Goal: Complete application form: Complete application form

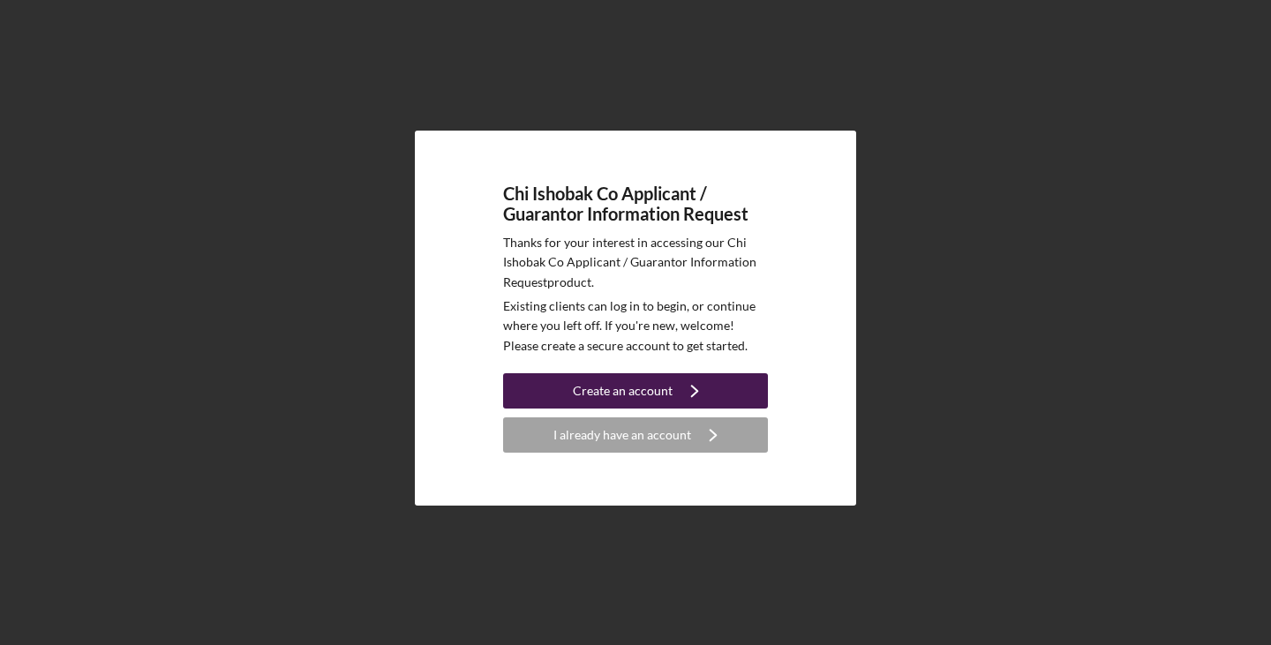
click at [685, 388] on icon "Icon/Navigate" at bounding box center [695, 391] width 44 height 44
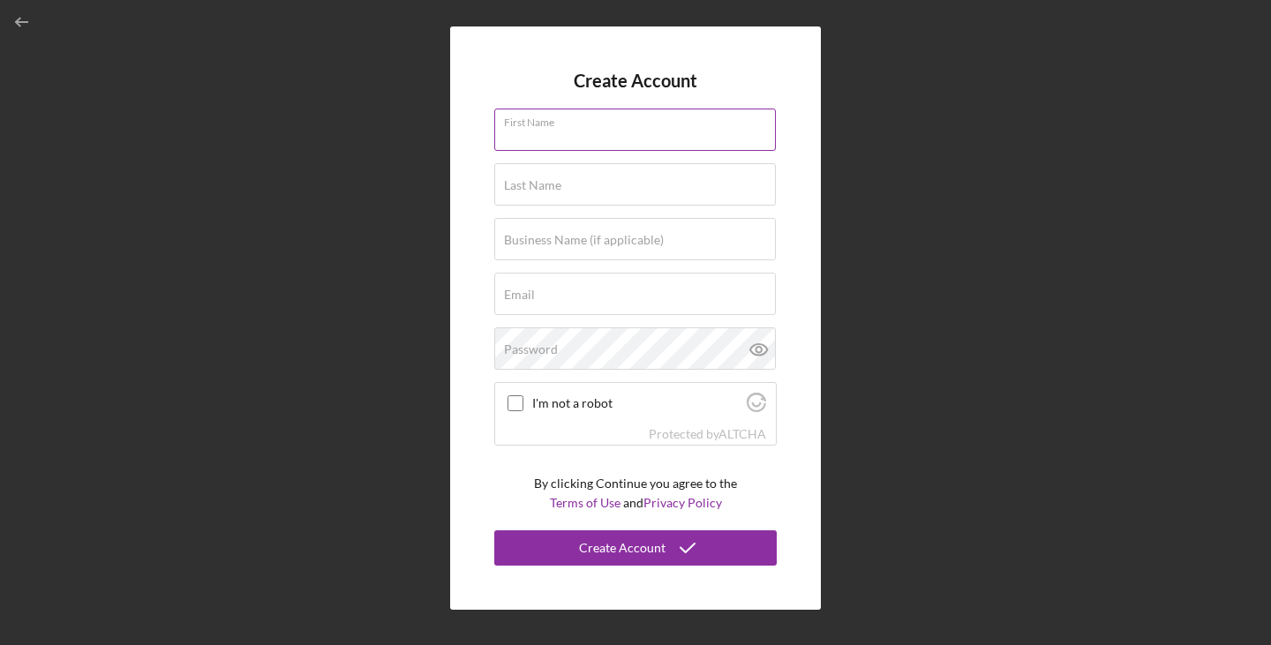
click at [602, 140] on input "First Name" at bounding box center [635, 130] width 282 height 42
type input "[PERSON_NAME]"
type input "Morseau"
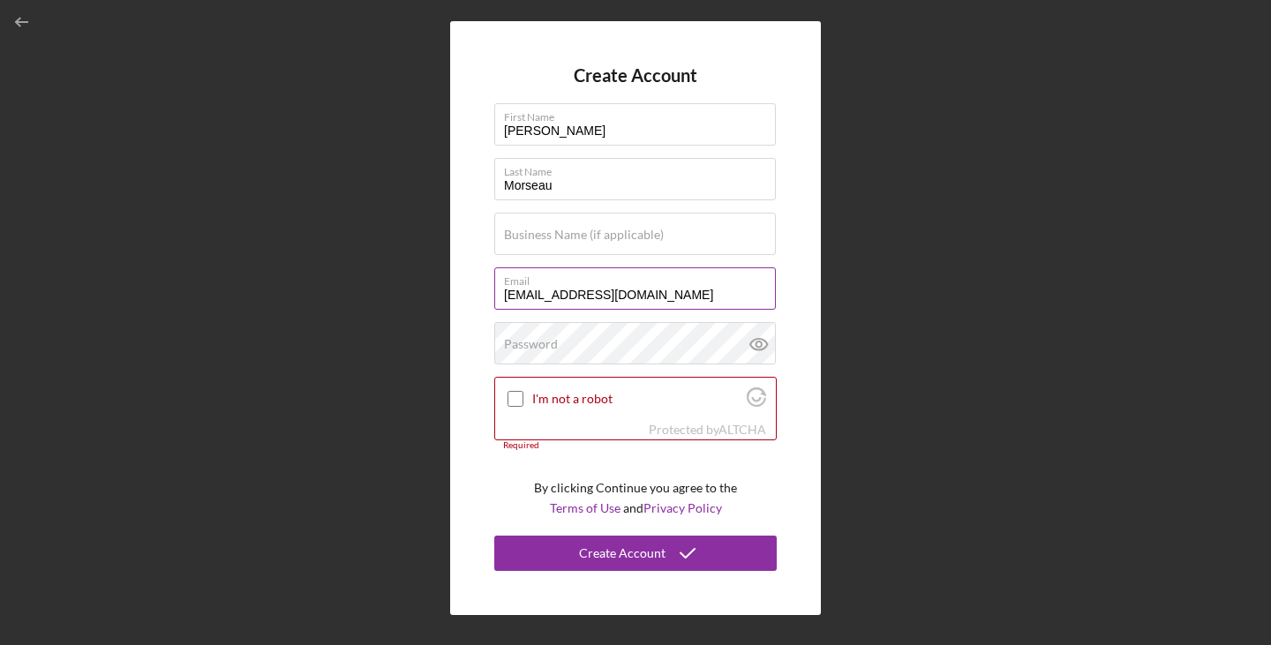
click at [515, 298] on input "smorseau@gmail.com" at bounding box center [635, 289] width 282 height 42
type input "sjmorseau@gmail.com"
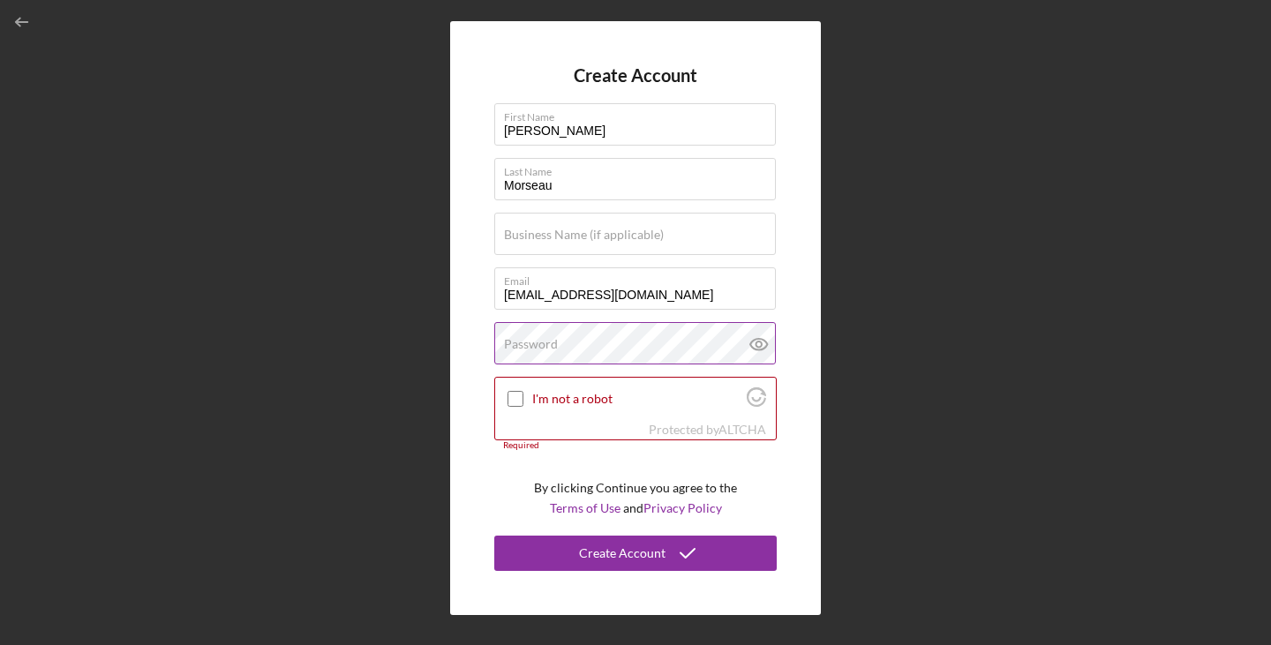
click at [598, 331] on div "Password" at bounding box center [635, 344] width 283 height 44
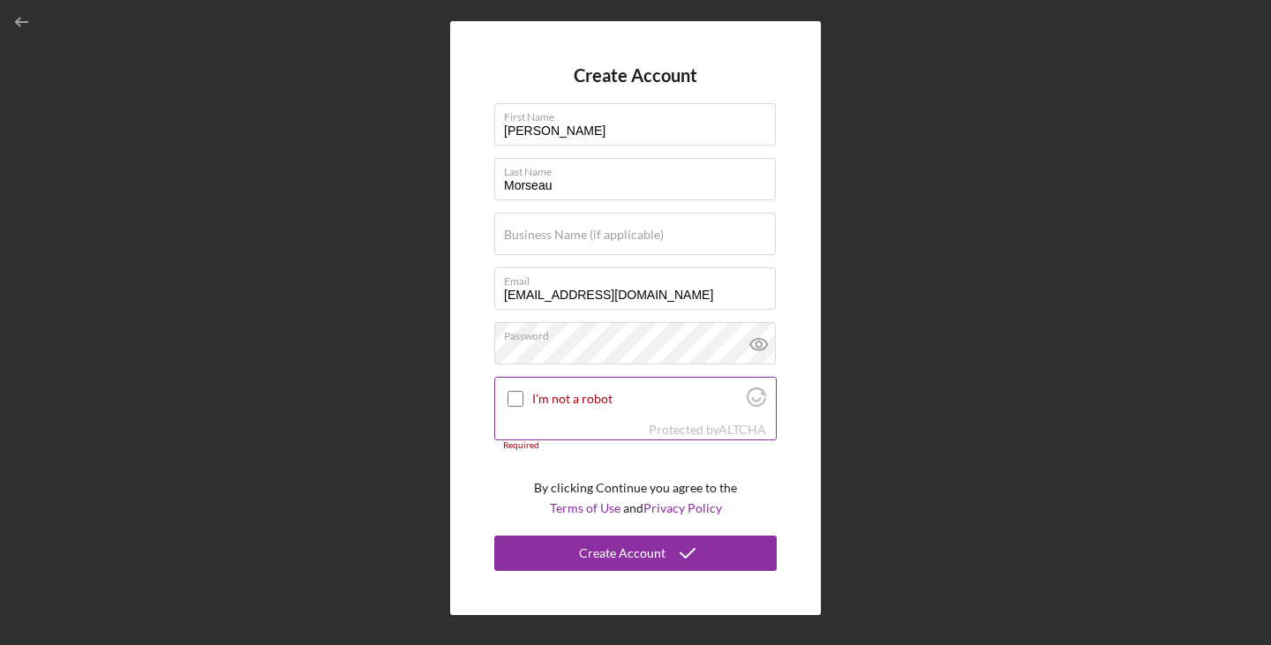
click at [519, 395] on input "I'm not a robot" at bounding box center [516, 399] width 16 height 16
checkbox input "true"
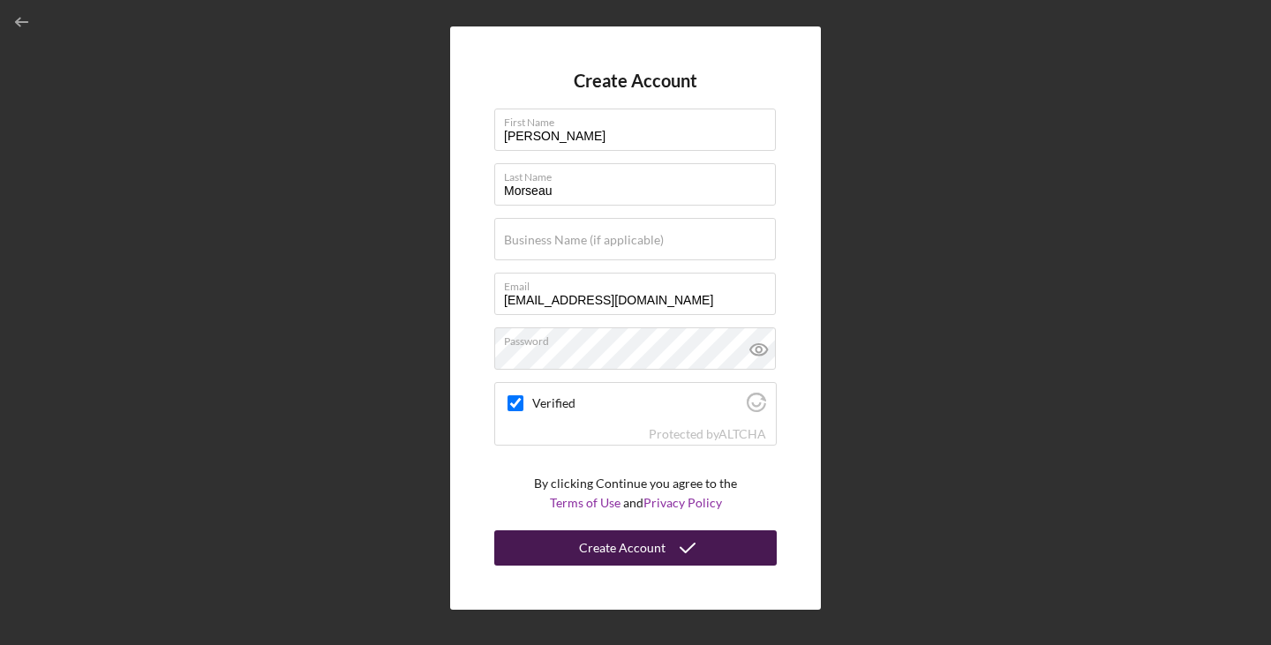
click at [675, 544] on icon "submit" at bounding box center [688, 548] width 44 height 44
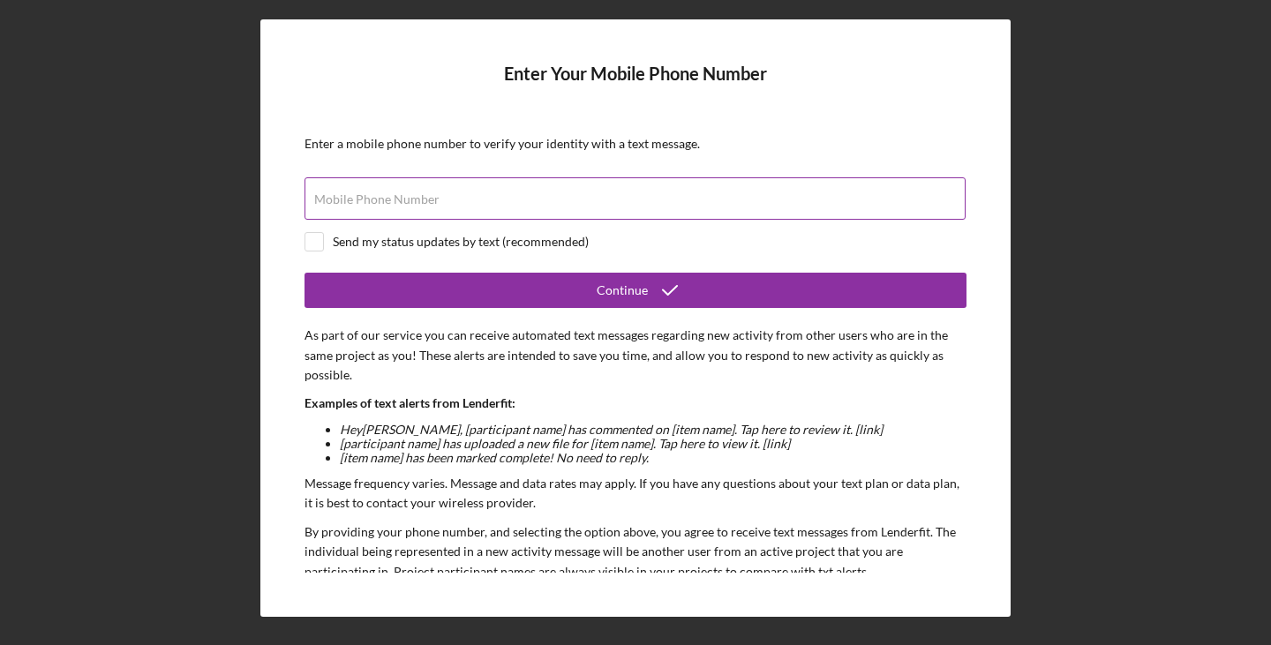
click at [408, 200] on label "Mobile Phone Number" at bounding box center [376, 199] width 125 height 14
click at [408, 200] on input "Mobile Phone Number" at bounding box center [635, 198] width 661 height 42
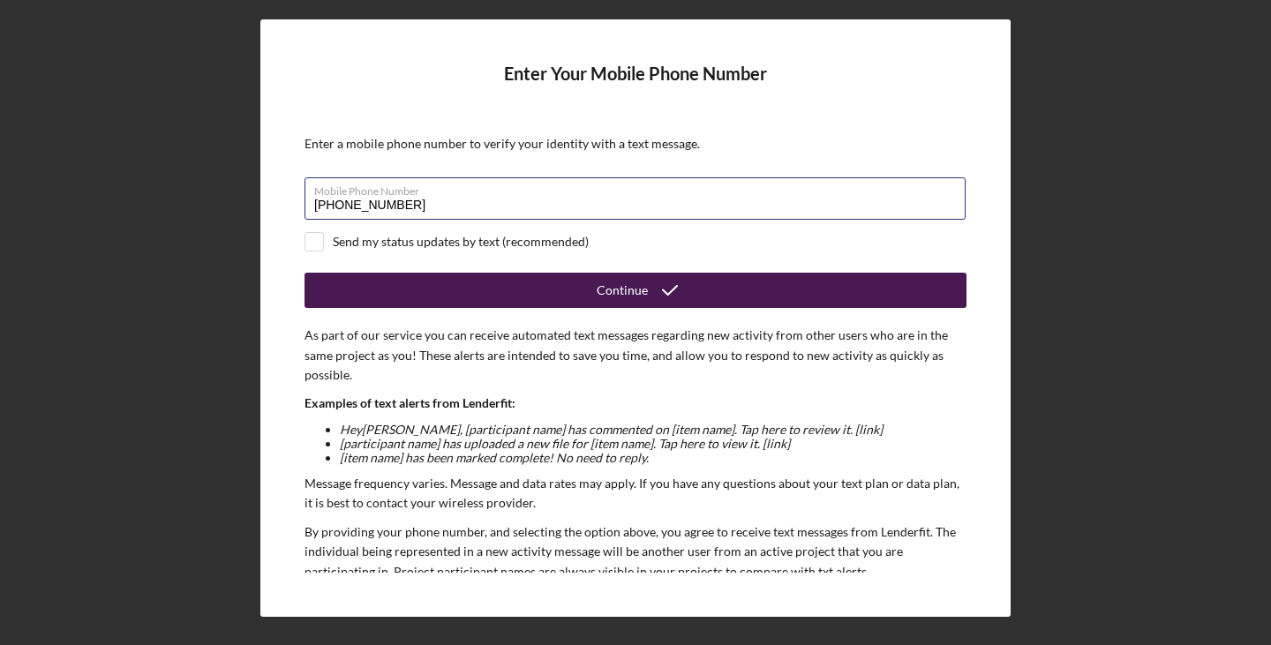
type input "(269) 462-1830"
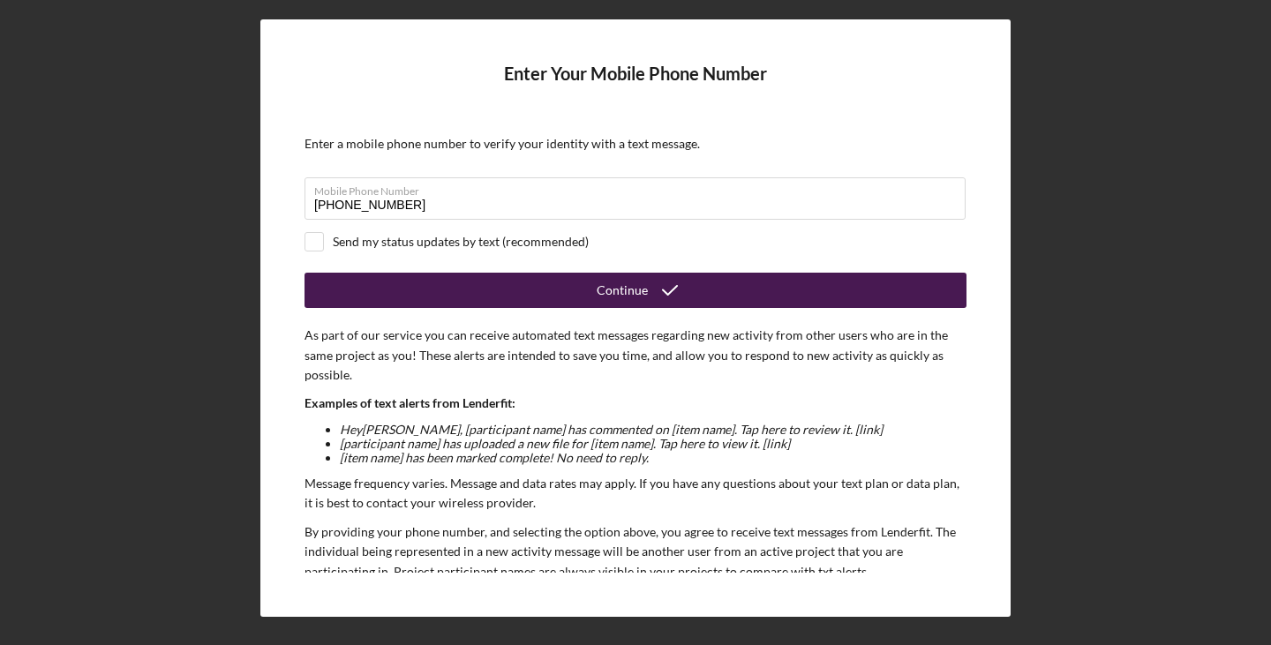
click at [584, 294] on button "Continue" at bounding box center [636, 290] width 662 height 35
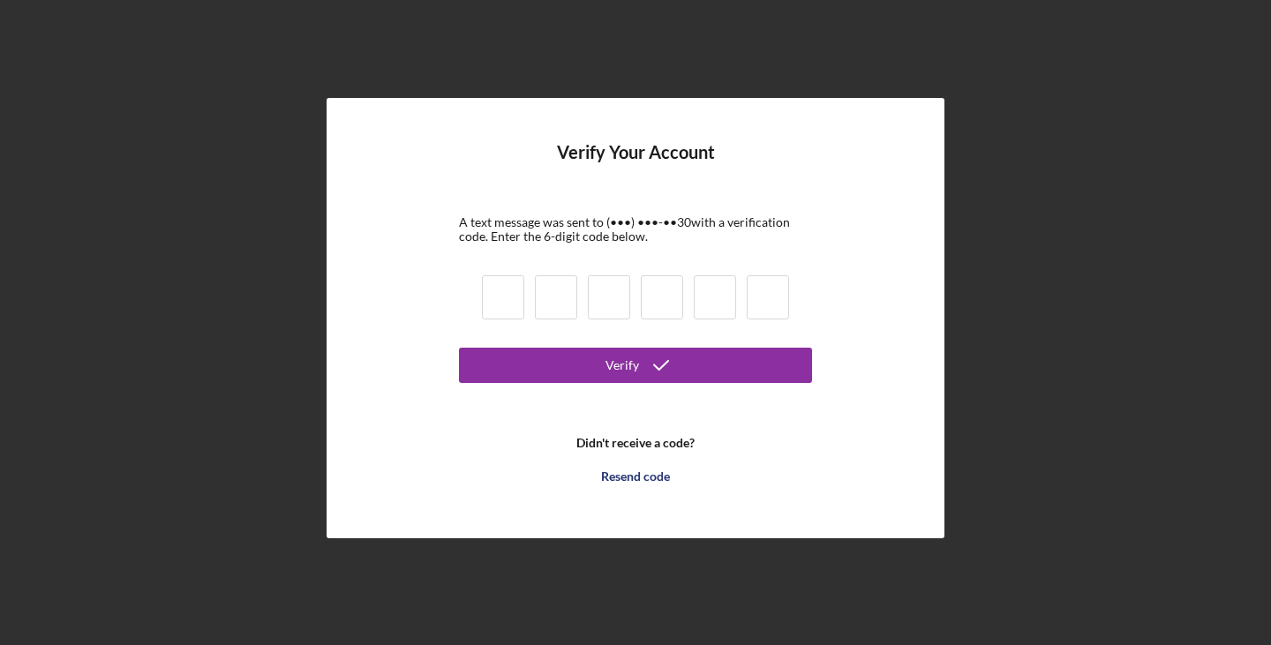
click at [493, 305] on input at bounding box center [503, 297] width 42 height 44
type input "8"
type input "1"
type input "4"
type input "8"
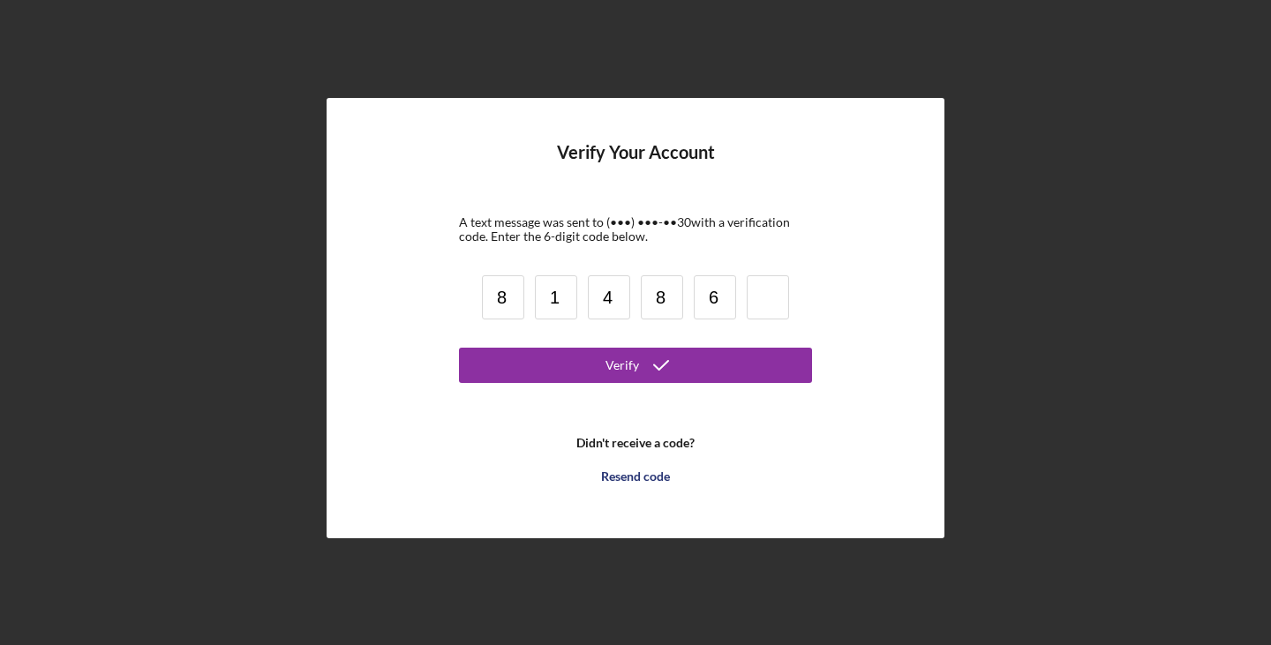
type input "6"
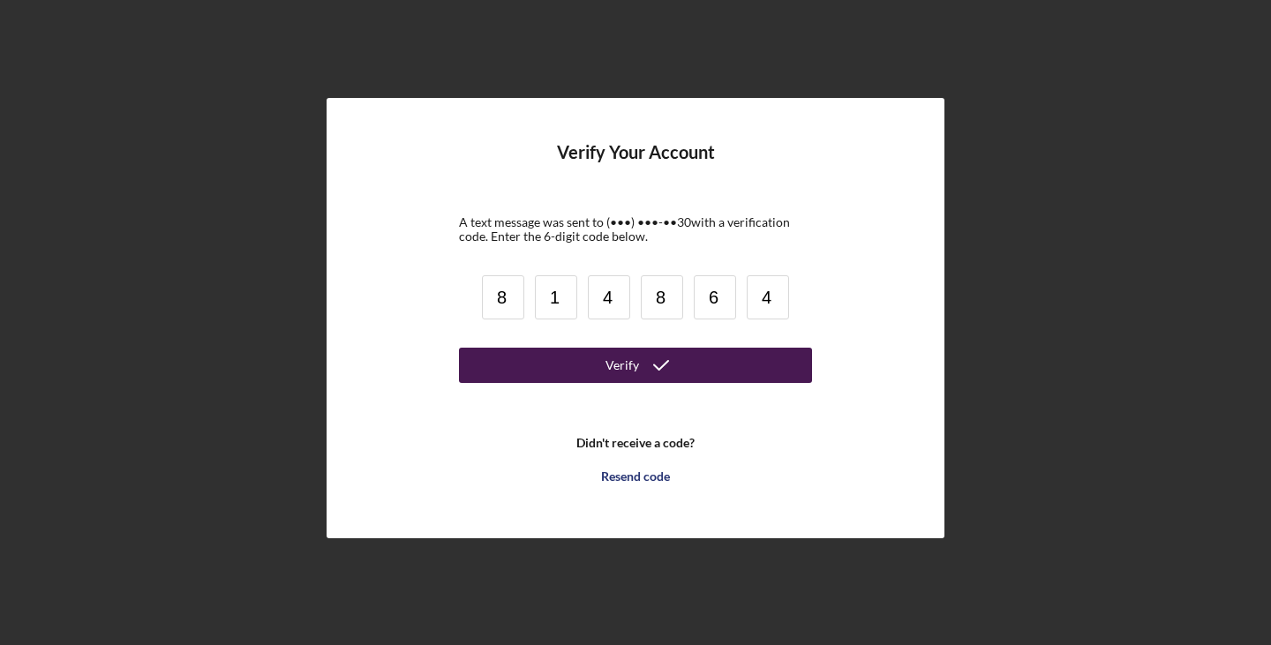
type input "4"
click at [799, 368] on button "Verify" at bounding box center [635, 365] width 353 height 35
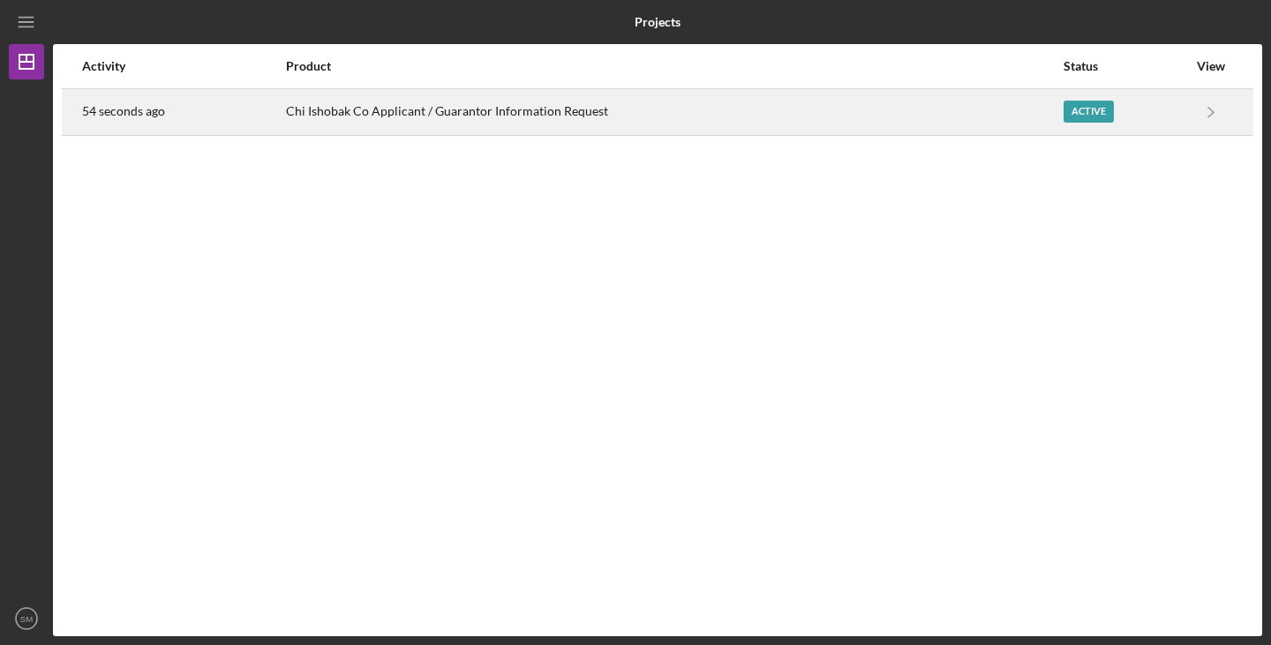
click at [1068, 106] on div "Active" at bounding box center [1089, 112] width 50 height 22
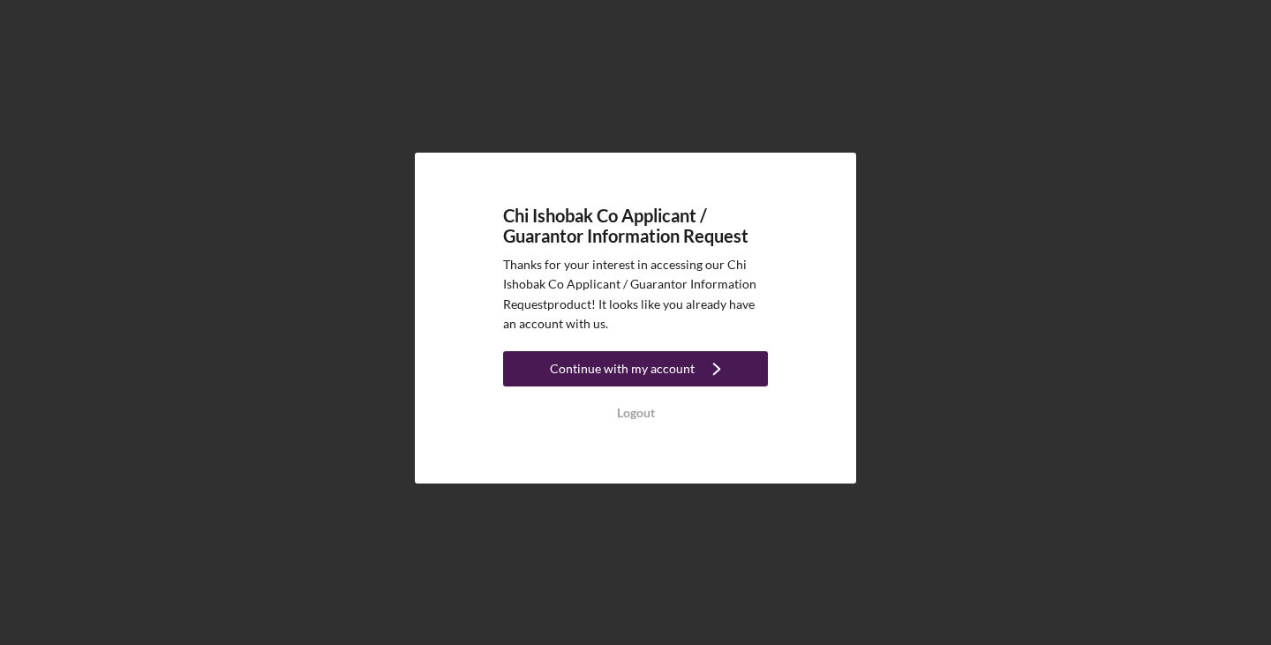
click at [622, 366] on div "Continue with my account" at bounding box center [622, 368] width 145 height 35
click at [630, 366] on div "Continue with my account" at bounding box center [622, 368] width 145 height 35
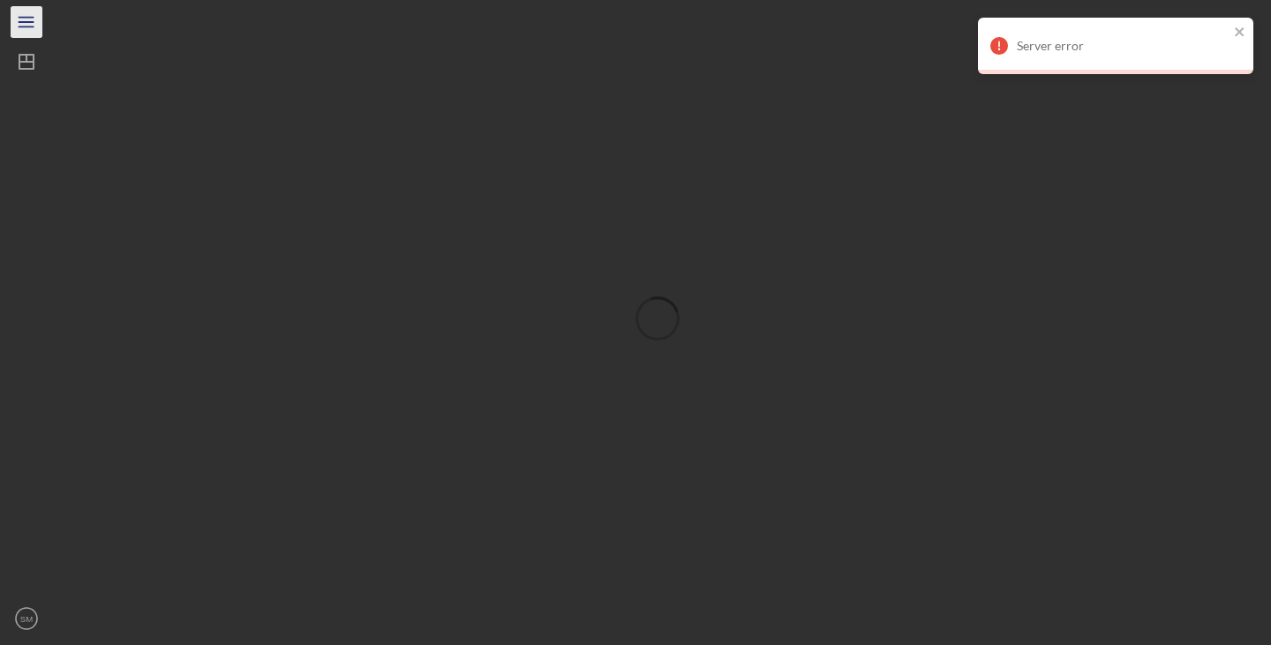
click at [26, 24] on icon "Icon/Menu" at bounding box center [27, 23] width 40 height 40
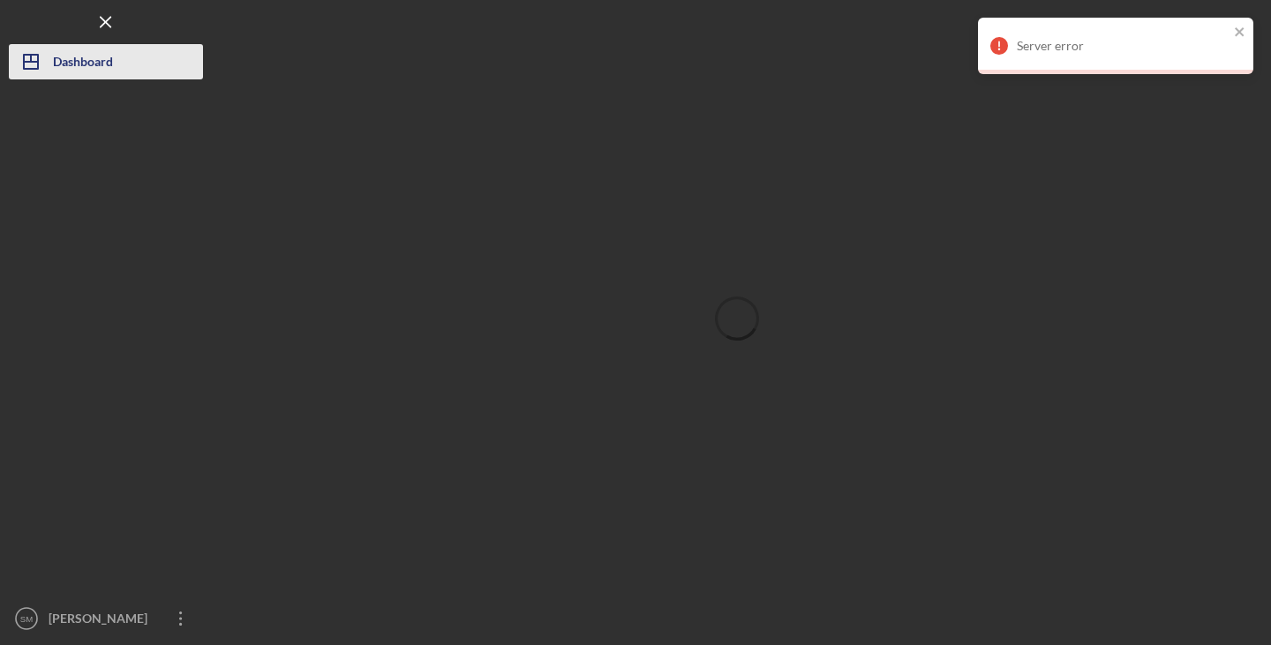
click at [49, 57] on icon "Icon/Dashboard" at bounding box center [31, 62] width 44 height 44
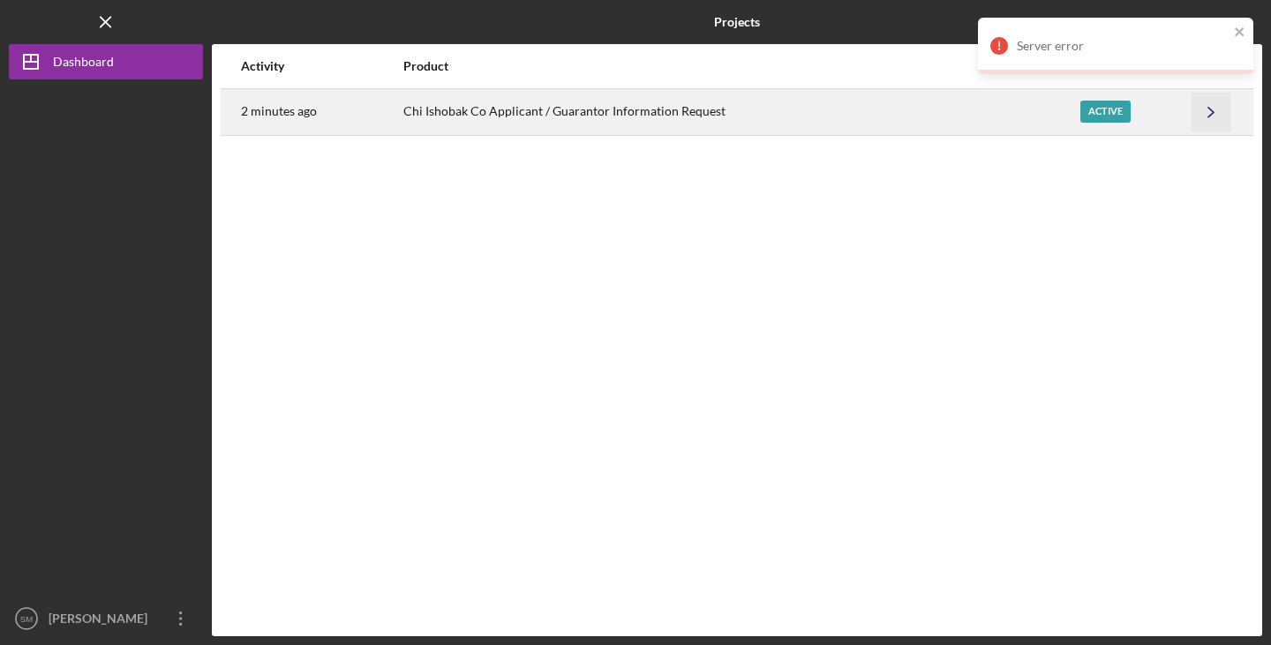
click at [1212, 115] on icon "Icon/Navigate" at bounding box center [1212, 112] width 40 height 40
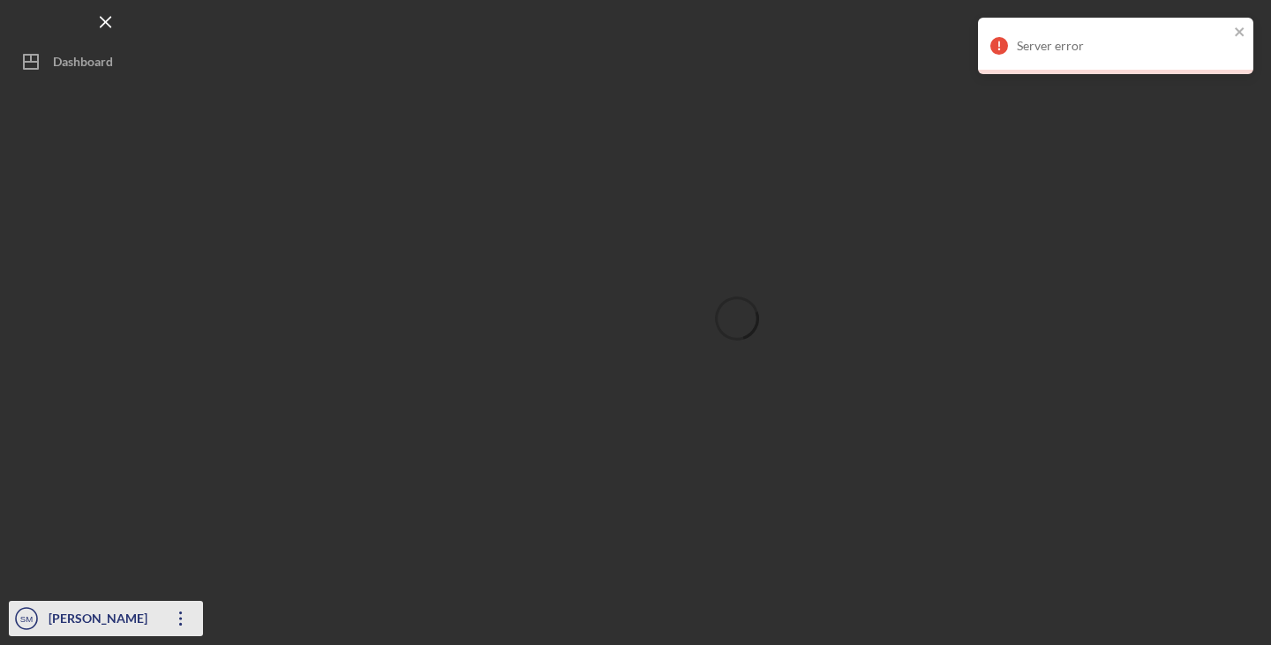
click at [91, 621] on div "[PERSON_NAME]" at bounding box center [101, 621] width 115 height 40
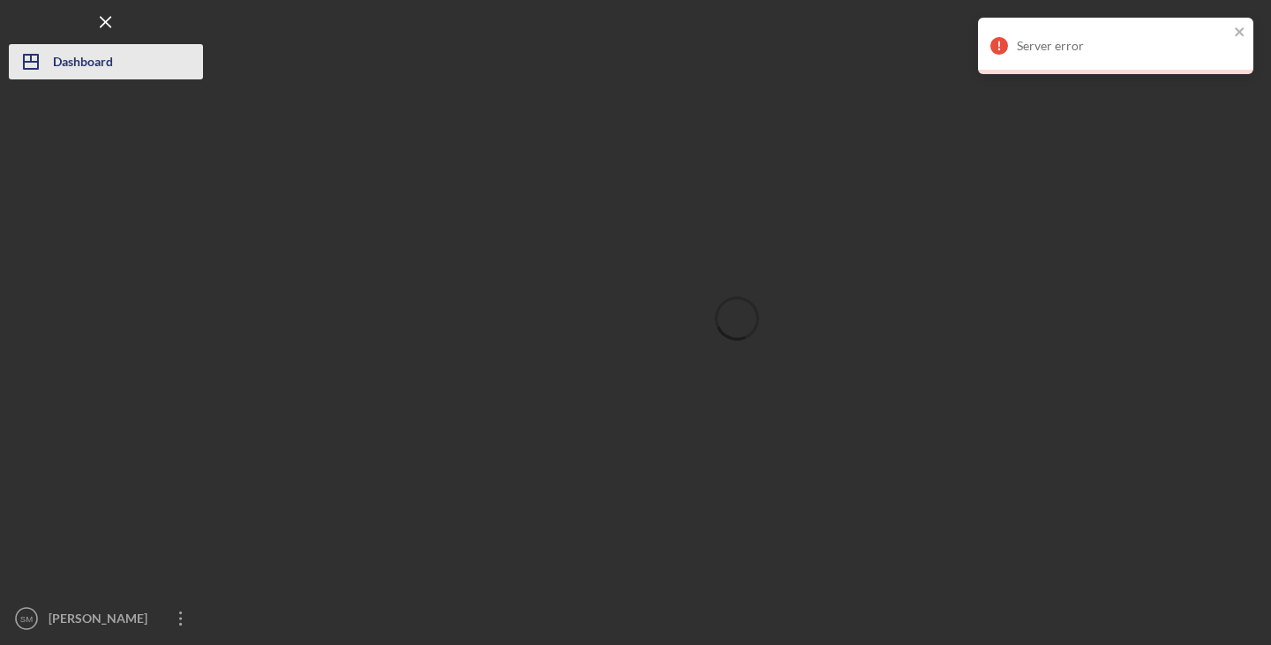
click at [78, 69] on div "Dashboard" at bounding box center [83, 64] width 60 height 40
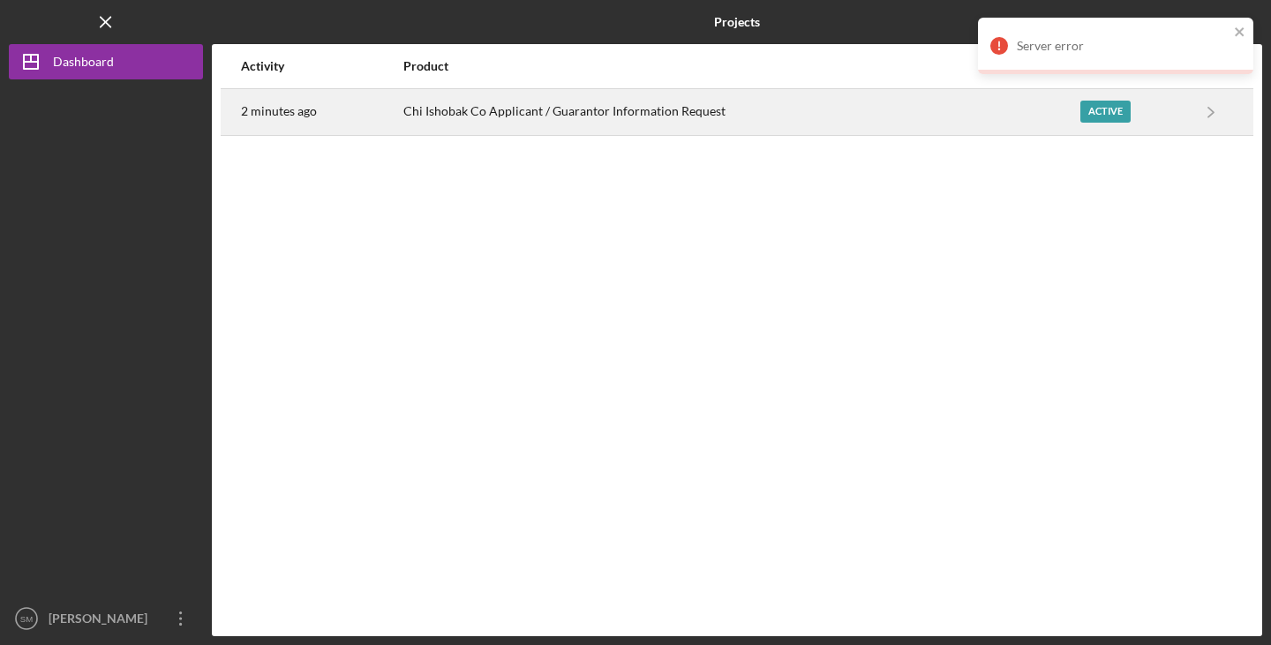
click at [303, 122] on div "2 minutes ago" at bounding box center [321, 112] width 161 height 44
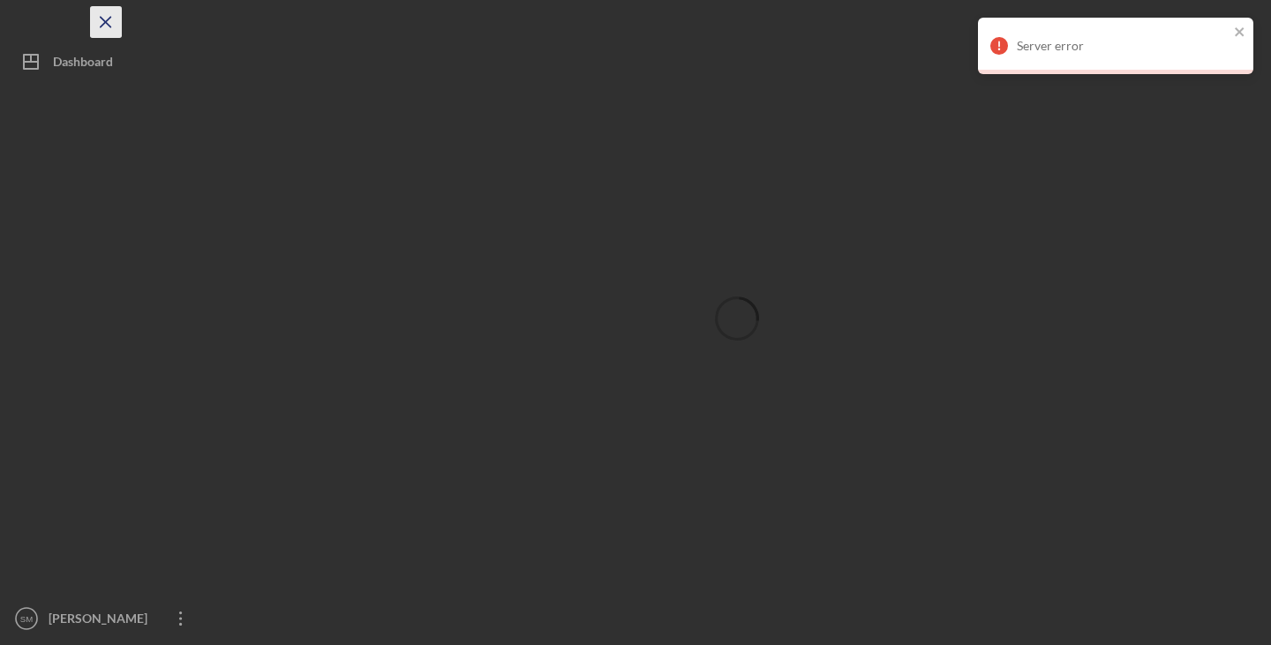
click at [110, 25] on icon "Icon/Menu Close" at bounding box center [107, 23] width 40 height 40
